Goal: Check status: Check status

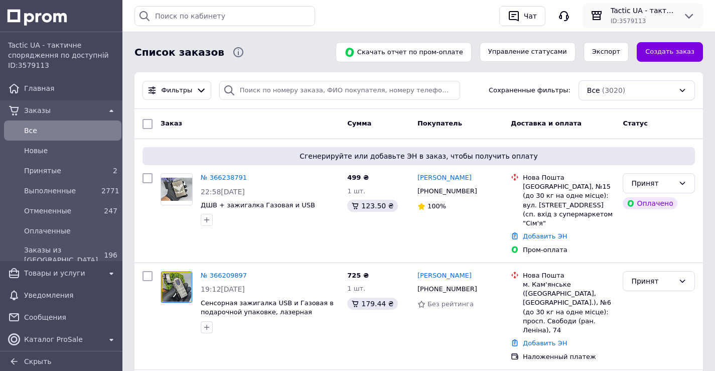
click at [655, 26] on div "ID: 3579113" at bounding box center [642, 21] width 64 height 10
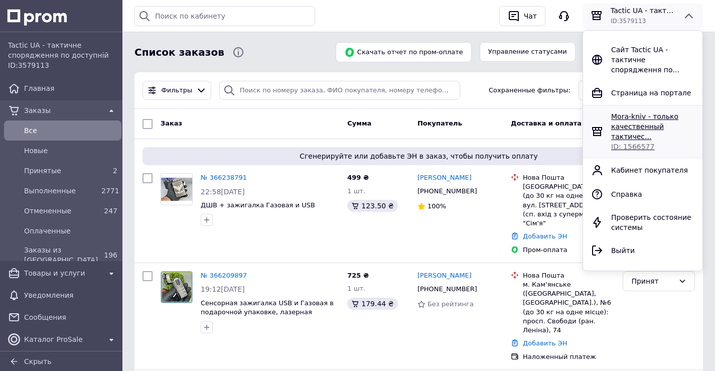
click at [642, 113] on span "Mora-kniv - только качественный тактичес..." at bounding box center [644, 126] width 67 height 28
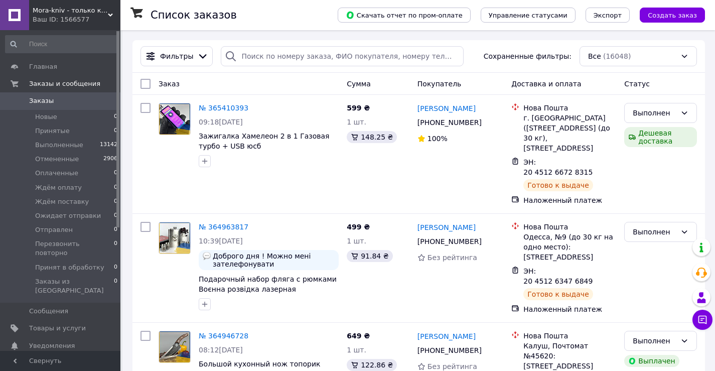
click at [88, 18] on div "Ваш ID: 1566577" at bounding box center [77, 19] width 88 height 9
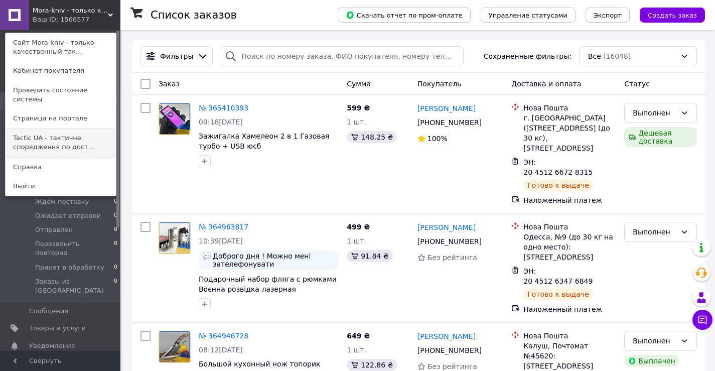
click at [78, 136] on link "Tactic UA - тактичне спорядження по дост..." at bounding box center [61, 142] width 110 height 28
